Goal: Transaction & Acquisition: Download file/media

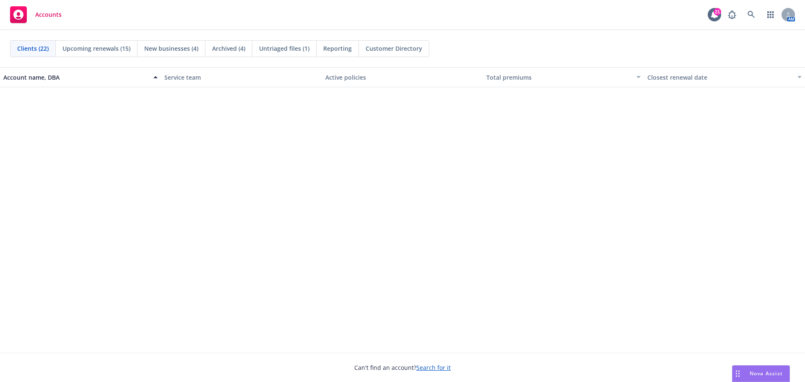
scroll to position [473, 0]
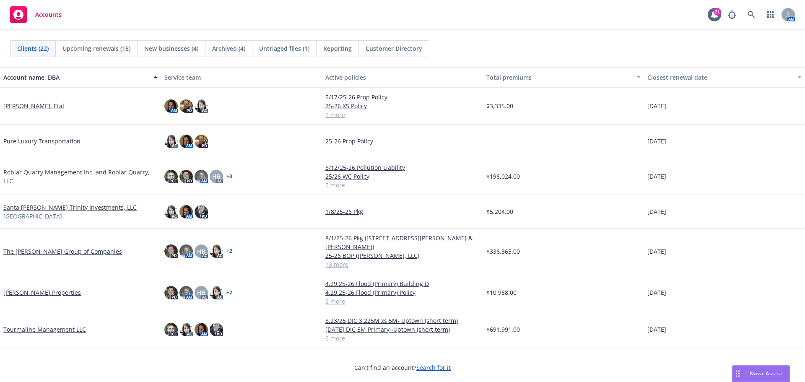
click at [39, 325] on link "Tourmaline Management LLC" at bounding box center [44, 329] width 83 height 9
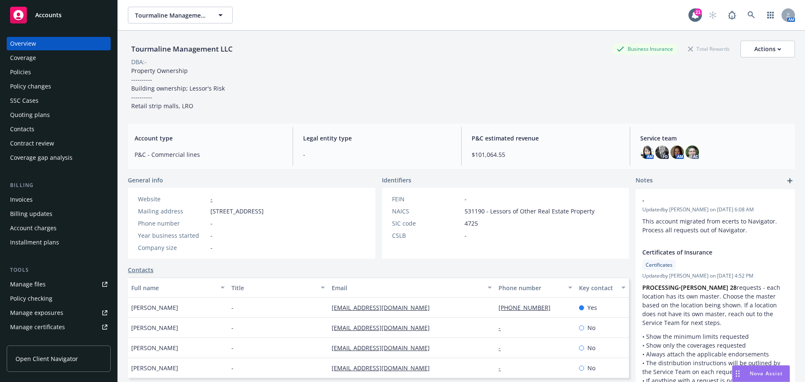
click at [47, 74] on div "Policies" at bounding box center [58, 71] width 97 height 13
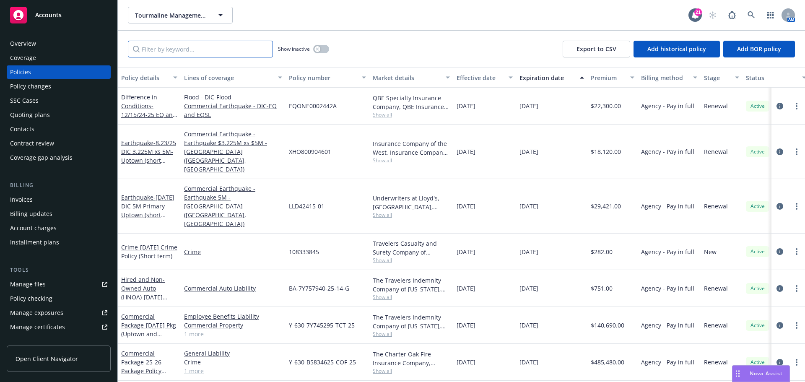
click at [174, 51] on input "Filter by keyword..." at bounding box center [200, 49] width 145 height 17
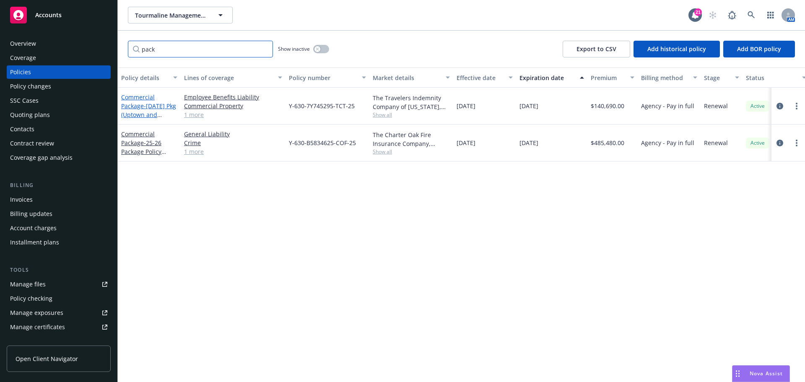
type input "pack"
click at [142, 99] on link "Commercial Package - [DATE] Pkg (Uptown and [PERSON_NAME] term)" at bounding box center [148, 114] width 55 height 43
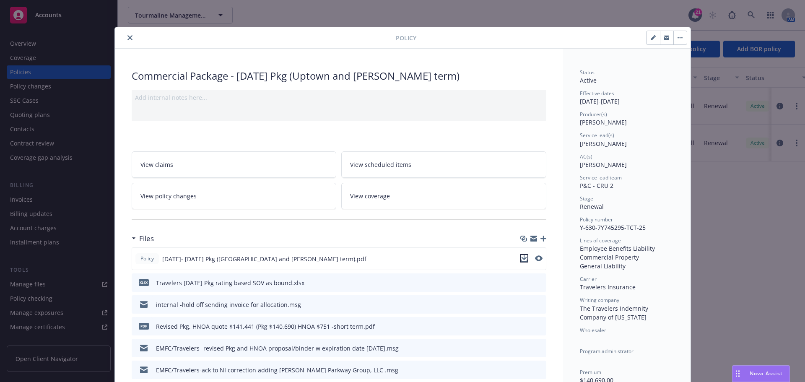
click at [521, 257] on icon "download file" at bounding box center [524, 258] width 7 height 7
